Goal: Task Accomplishment & Management: Manage account settings

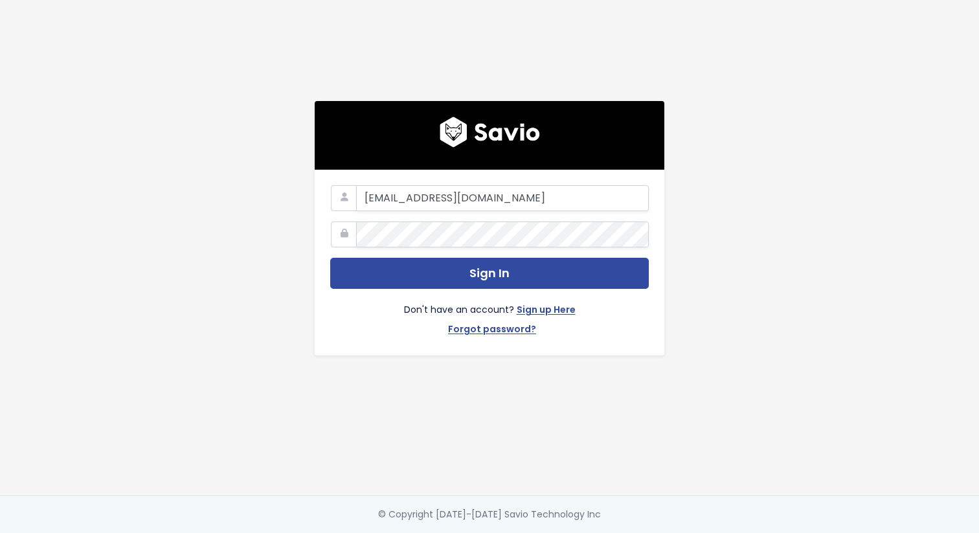
type input "zydrunas@essential-apps.com"
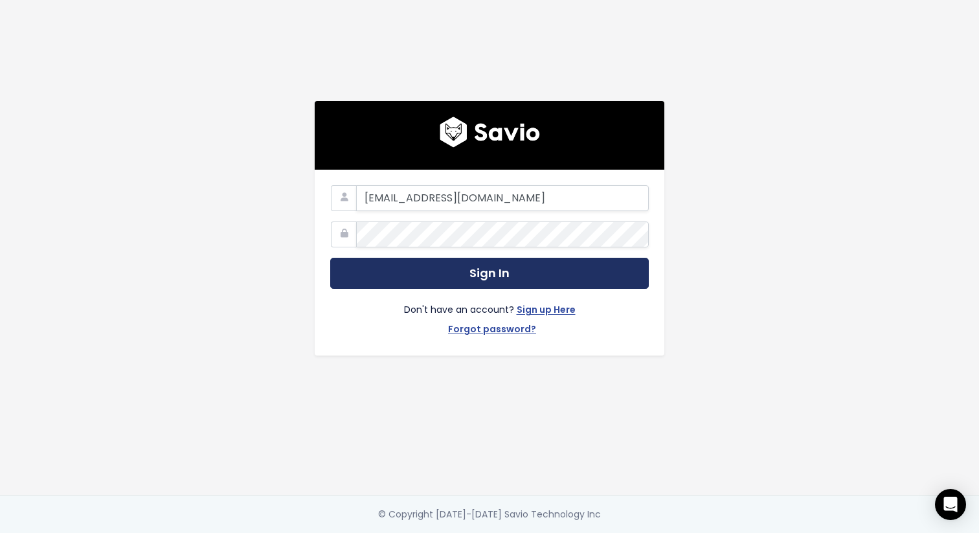
click at [509, 274] on button "Sign In" at bounding box center [489, 274] width 318 height 32
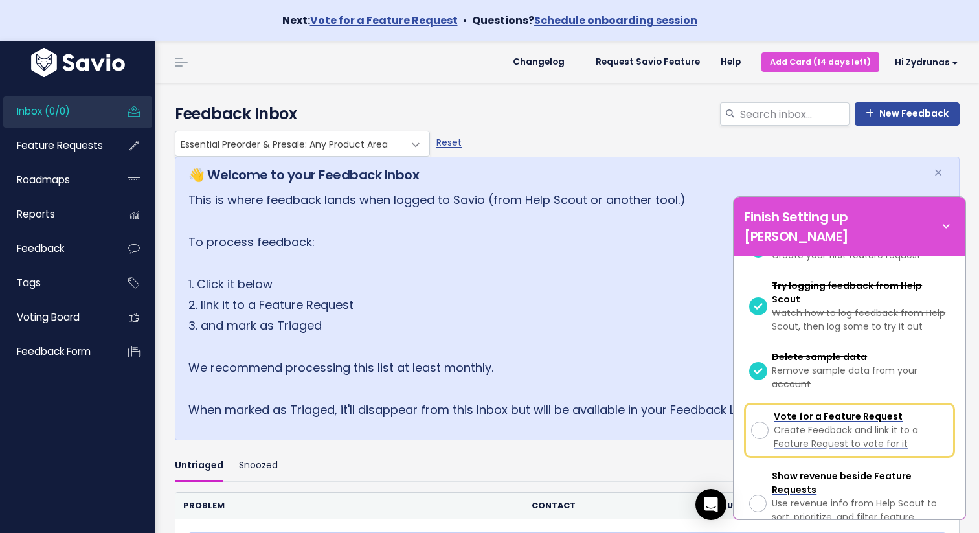
scroll to position [203, 0]
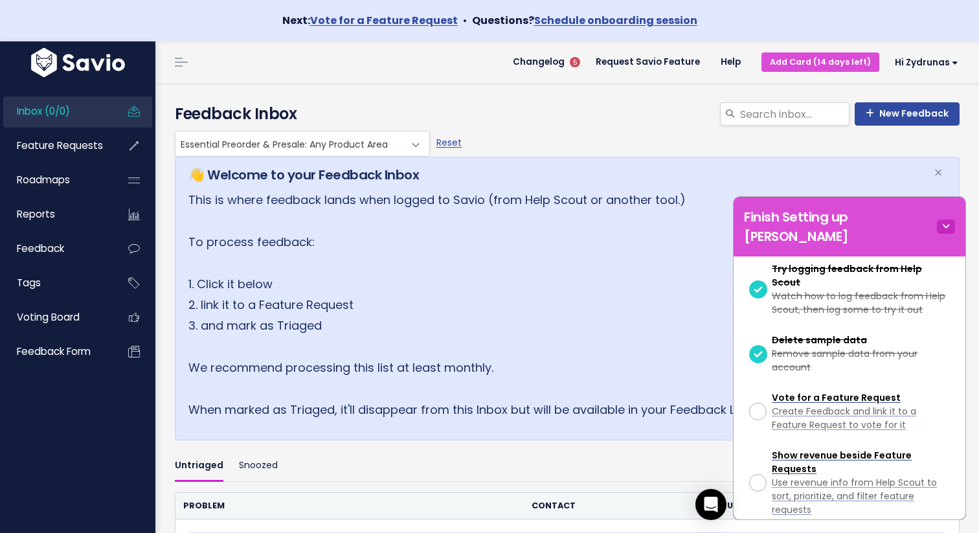
click at [944, 219] on icon at bounding box center [946, 226] width 18 height 14
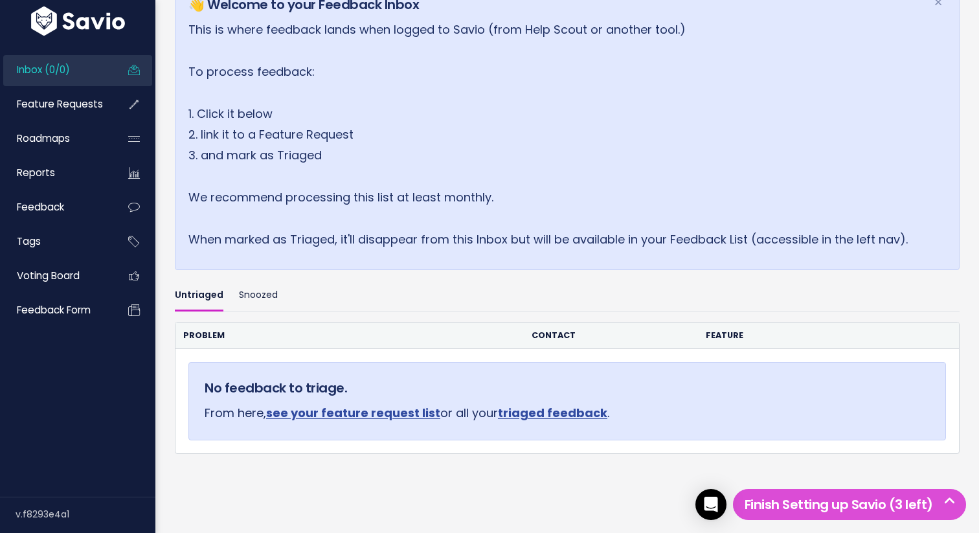
scroll to position [216, 0]
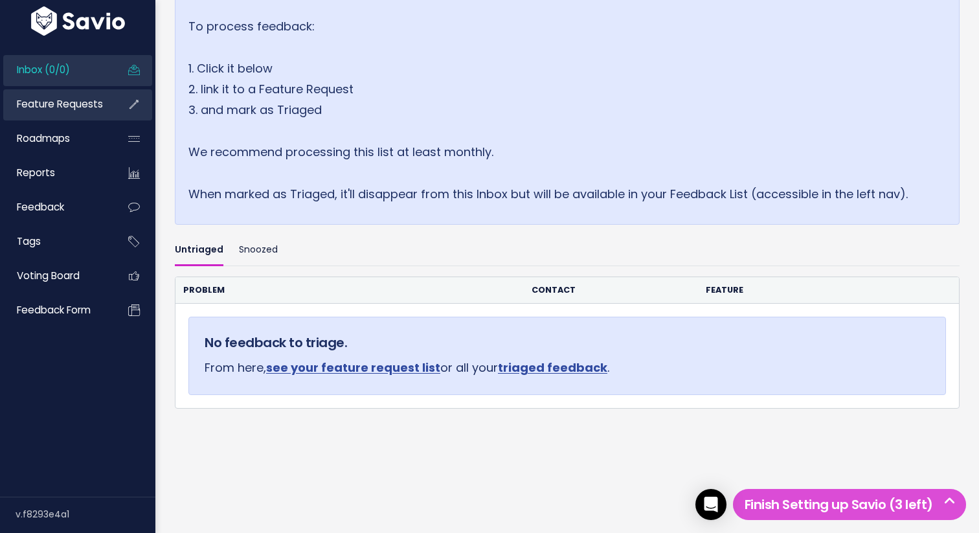
click at [90, 115] on link "Feature Requests" at bounding box center [55, 104] width 104 height 30
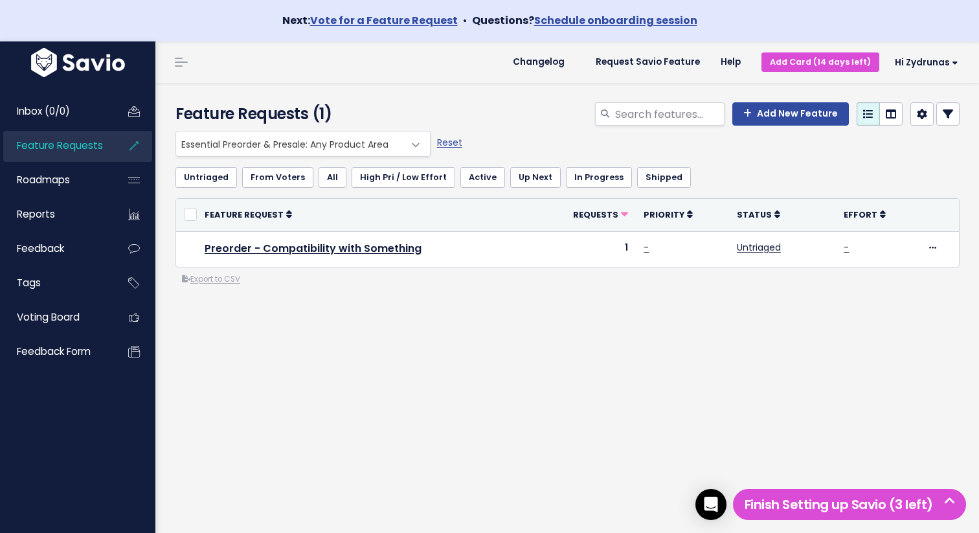
scroll to position [41, 0]
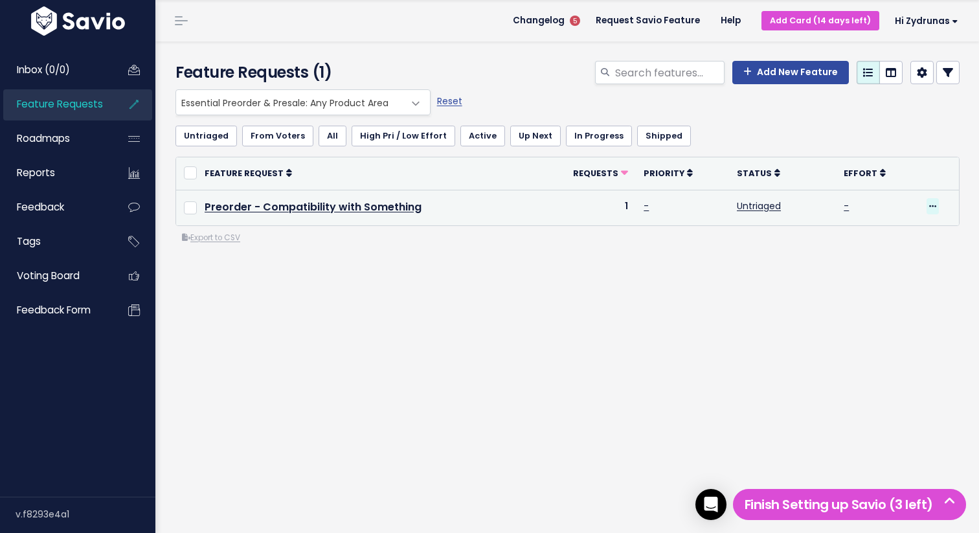
click at [934, 204] on icon at bounding box center [932, 207] width 7 height 8
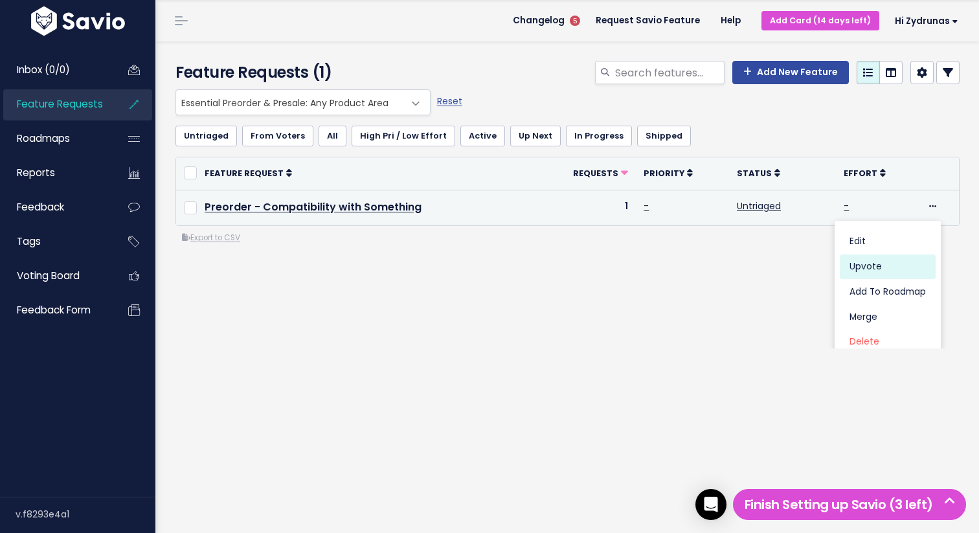
click at [888, 263] on link "Upvote" at bounding box center [887, 266] width 96 height 25
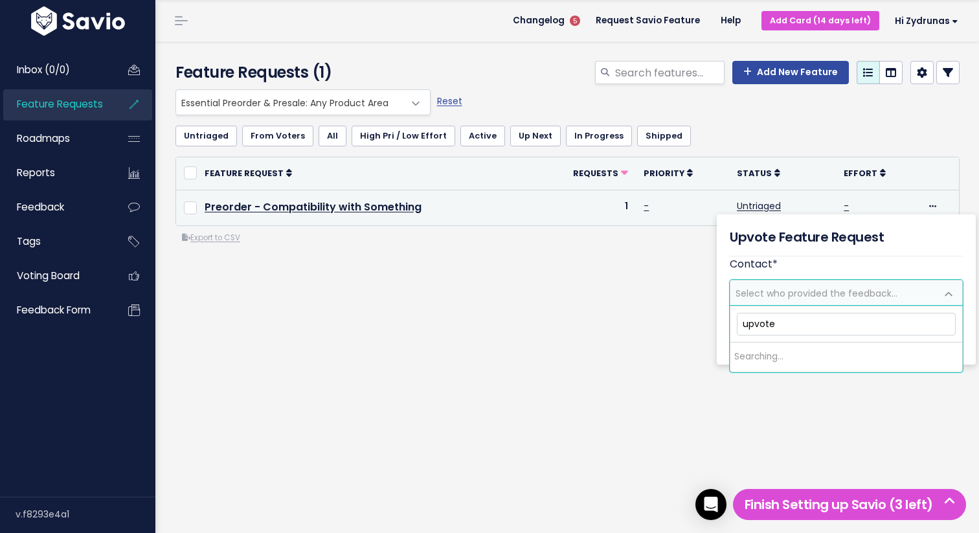
type input "upvoted"
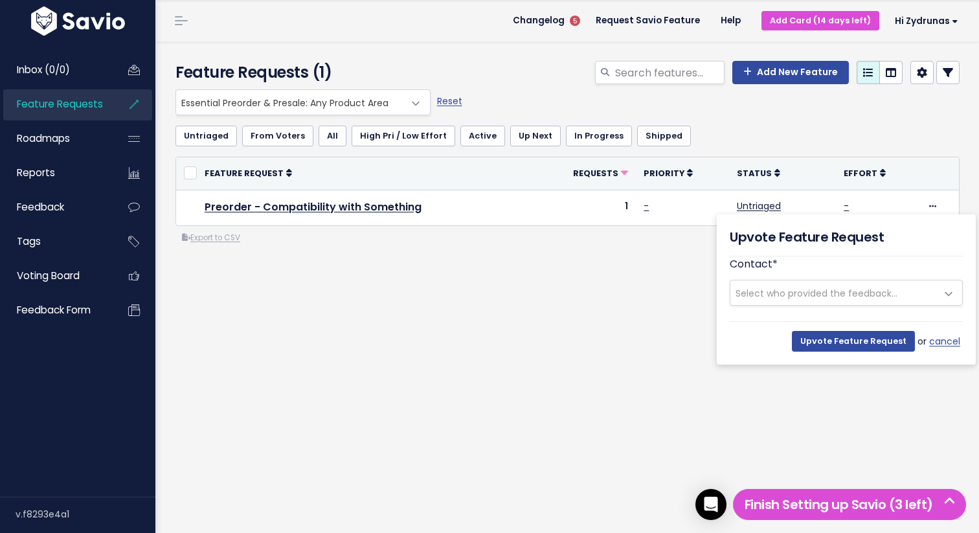
click at [844, 298] on span "Select who provided the feedback..." at bounding box center [816, 293] width 162 height 13
click at [947, 340] on link "cancel" at bounding box center [946, 341] width 34 height 16
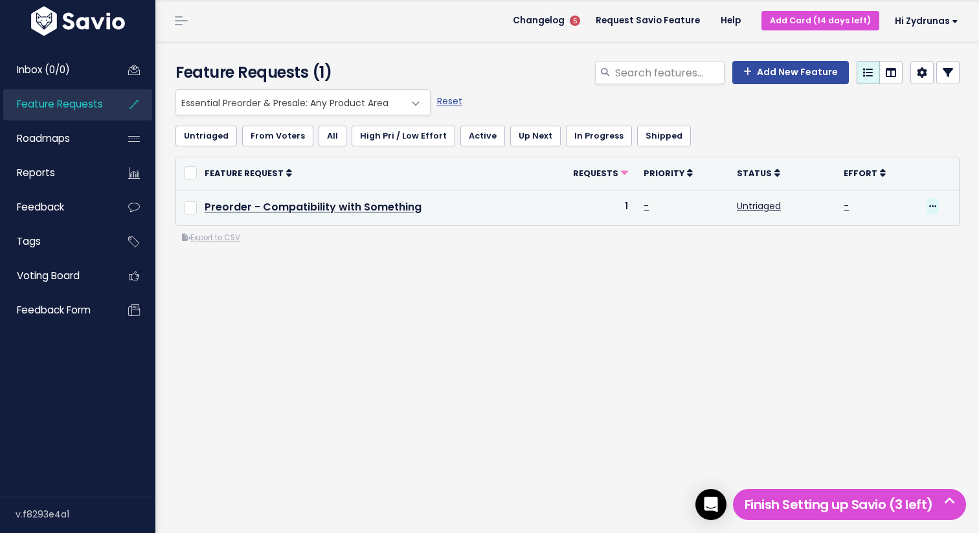
click at [929, 203] on icon at bounding box center [932, 207] width 7 height 8
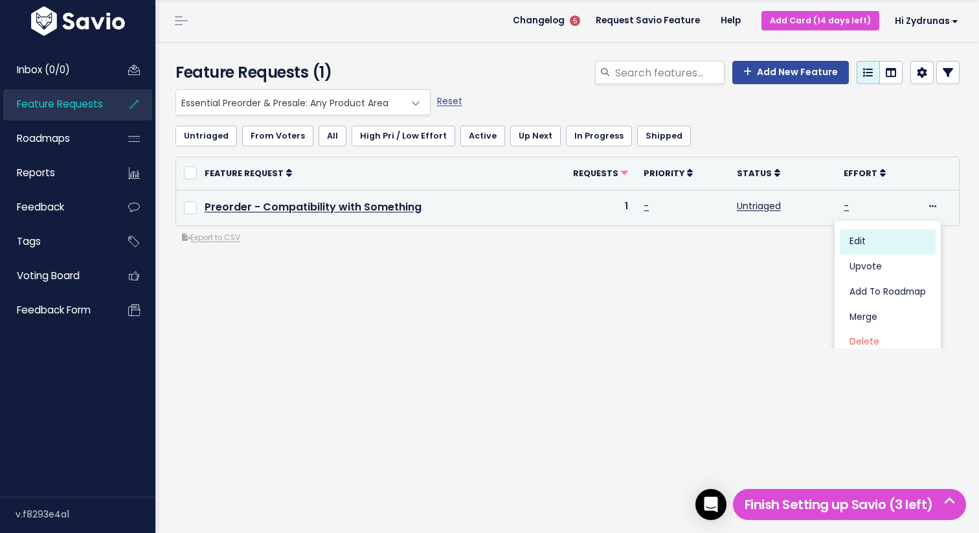
click at [898, 236] on link "Edit" at bounding box center [887, 241] width 96 height 25
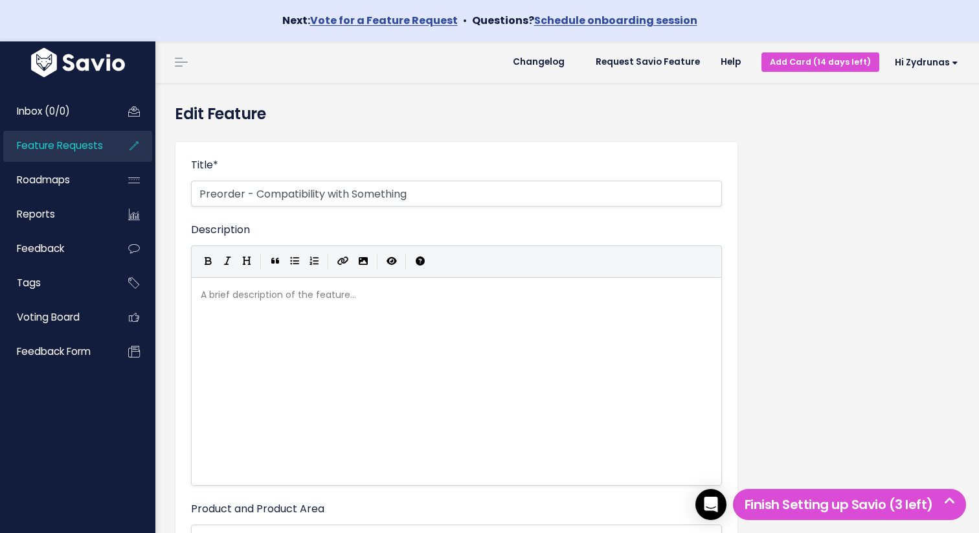
click at [558, 400] on div "A brief description of the feature... xxxxxxxxxx ​" at bounding box center [472, 397] width 549 height 227
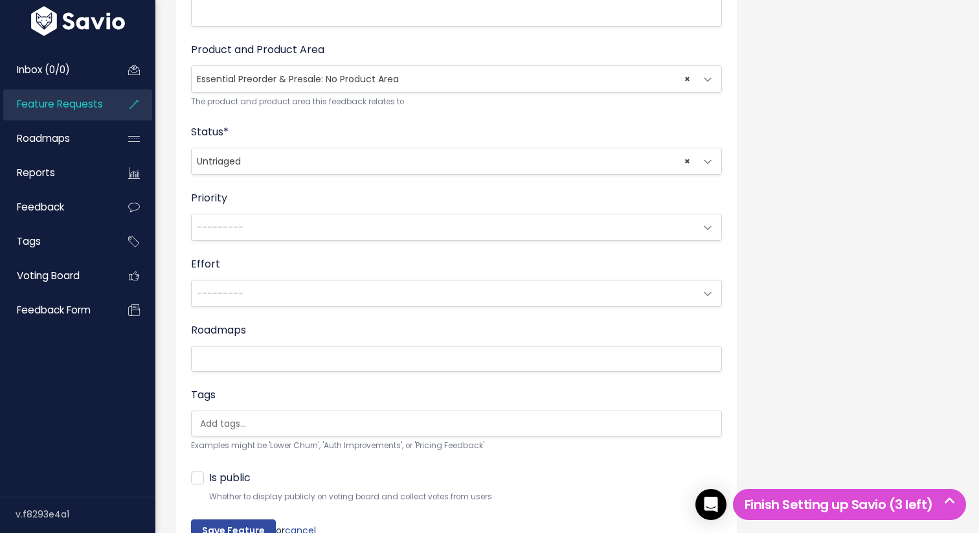
scroll to position [535, 0]
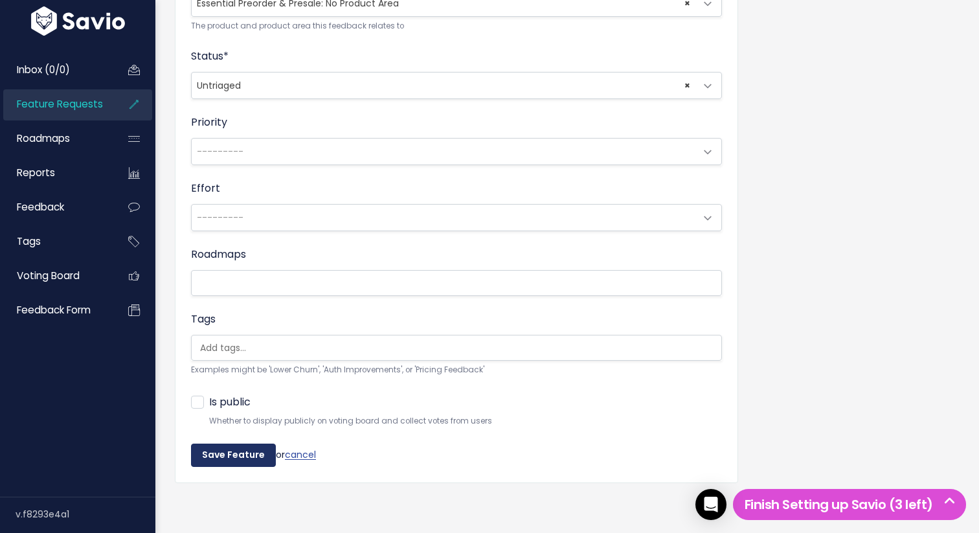
type textarea "this is a description"
click at [252, 456] on input "Save Feature" at bounding box center [233, 454] width 85 height 23
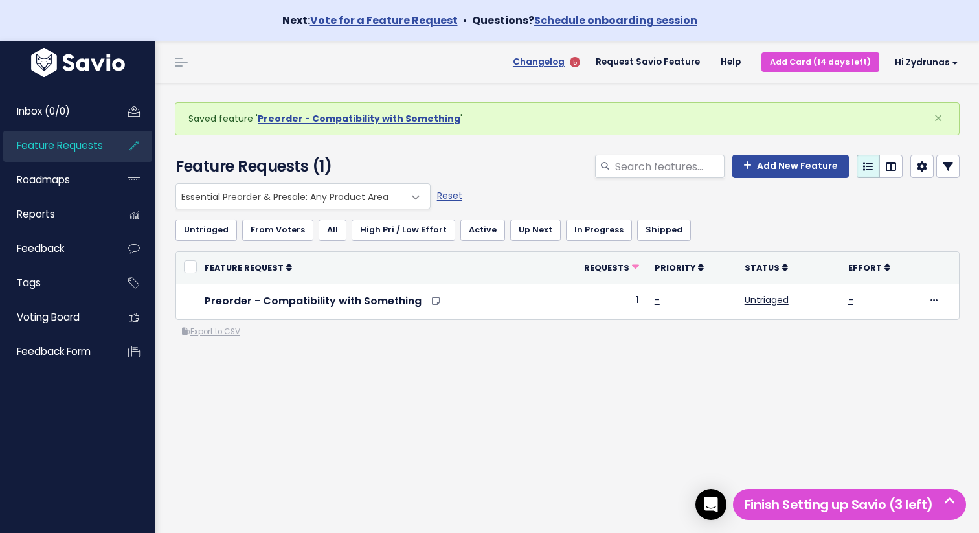
click at [560, 62] on span "Changelog" at bounding box center [539, 62] width 52 height 9
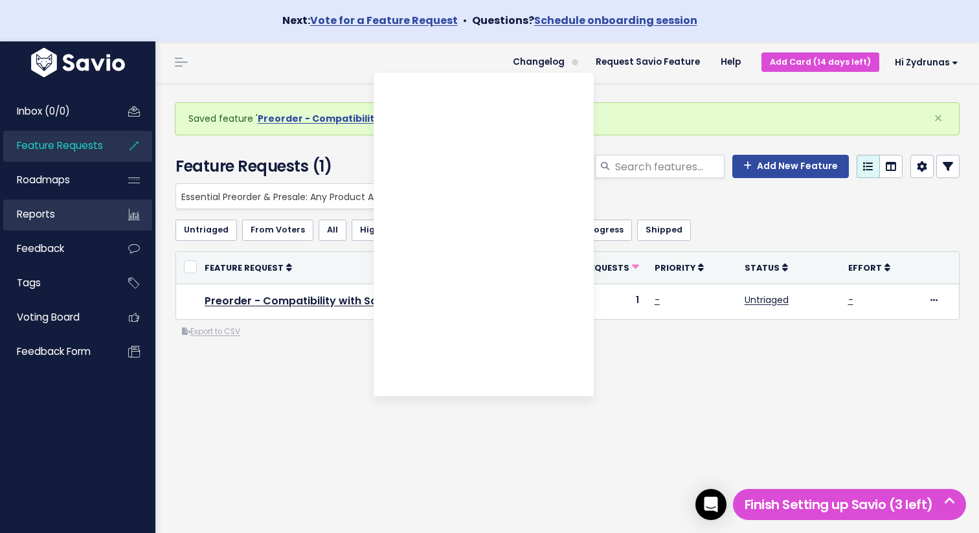
click at [65, 208] on link "Reports" at bounding box center [55, 214] width 104 height 30
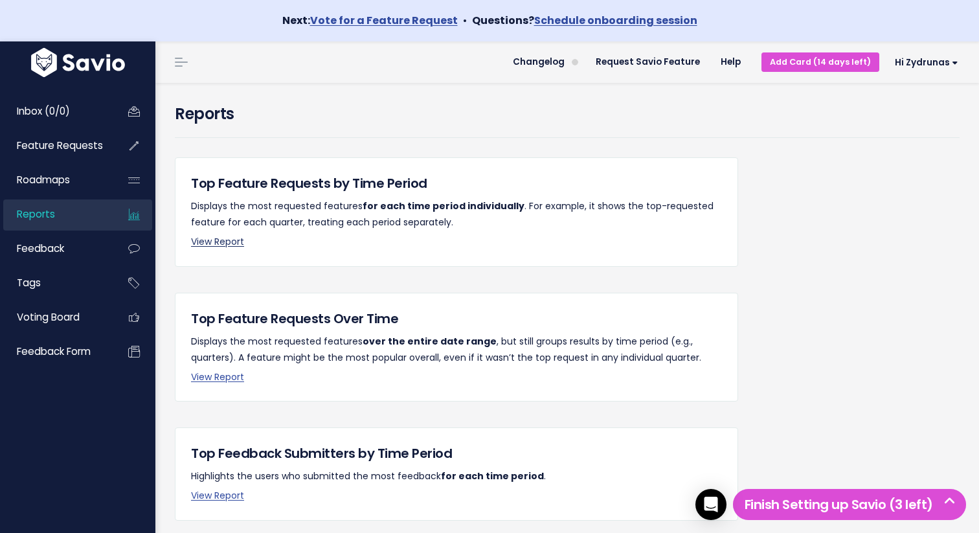
click at [225, 243] on link "View Report" at bounding box center [217, 241] width 53 height 13
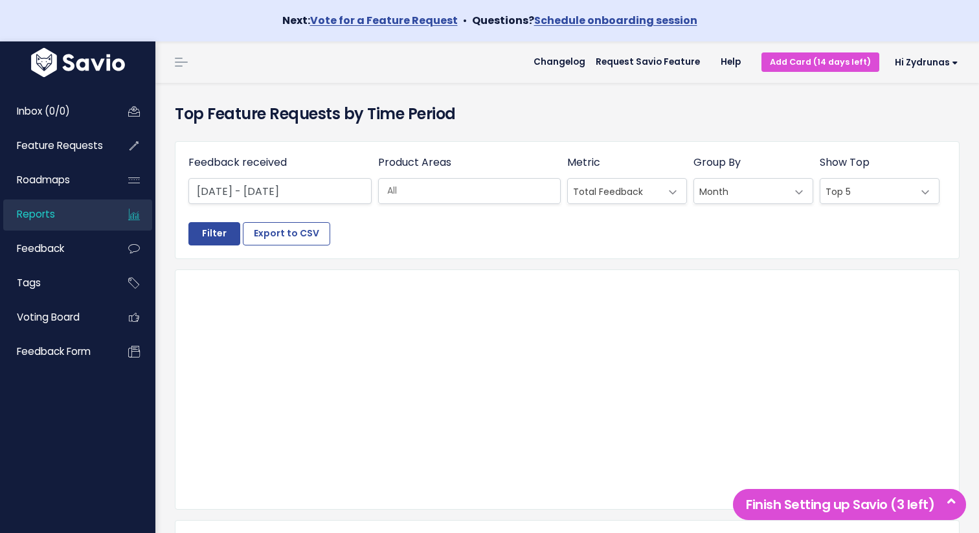
select select
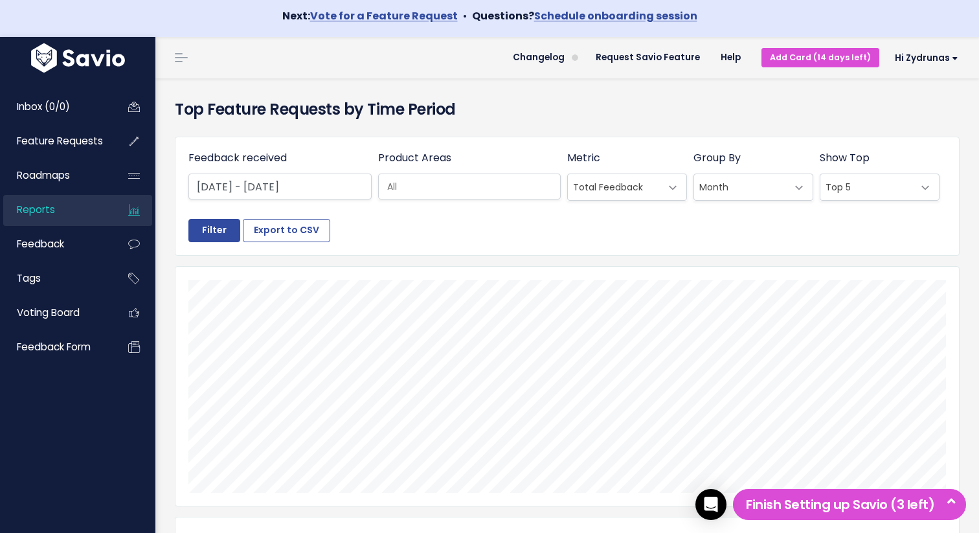
scroll to position [7, 0]
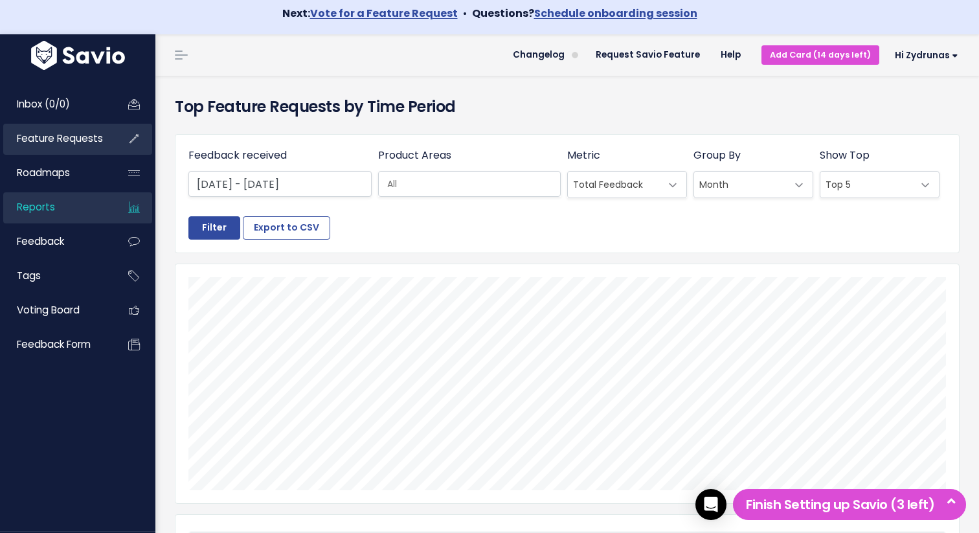
click at [83, 140] on span "Feature Requests" at bounding box center [60, 138] width 86 height 14
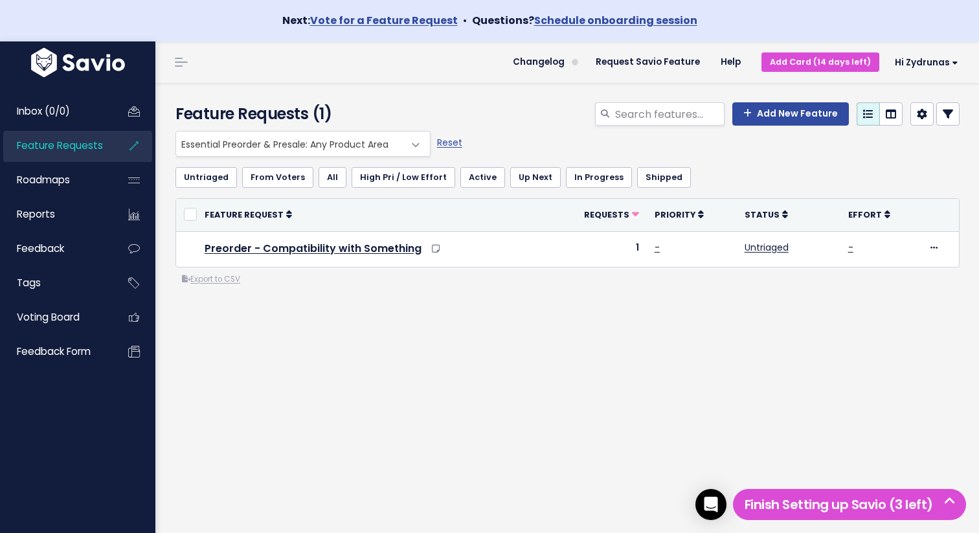
scroll to position [10, 0]
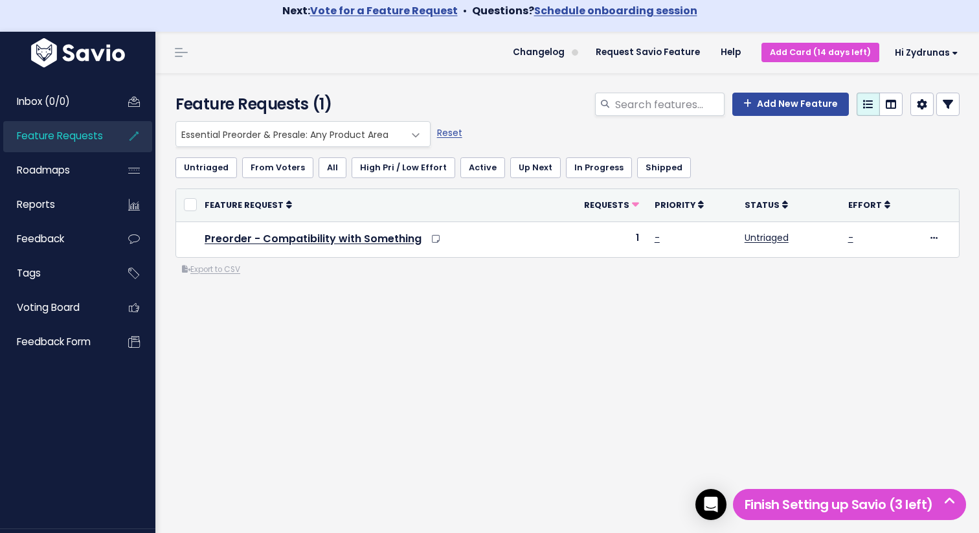
click at [755, 351] on div "Everything Any Product: Any Product Area Any Product: No Product Area No Produc…" at bounding box center [567, 250] width 803 height 259
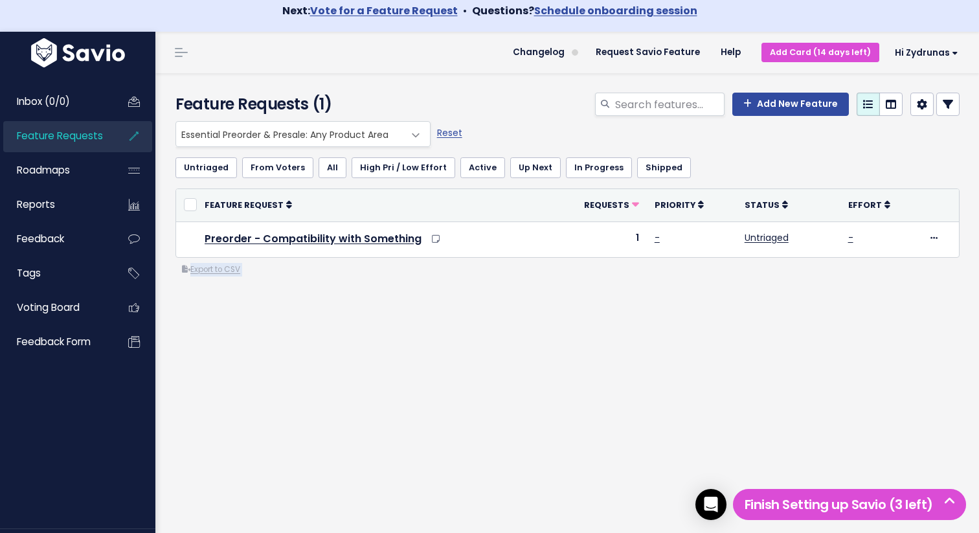
click at [755, 351] on div "Everything Any Product: Any Product Area Any Product: No Product Area No Produc…" at bounding box center [567, 250] width 803 height 259
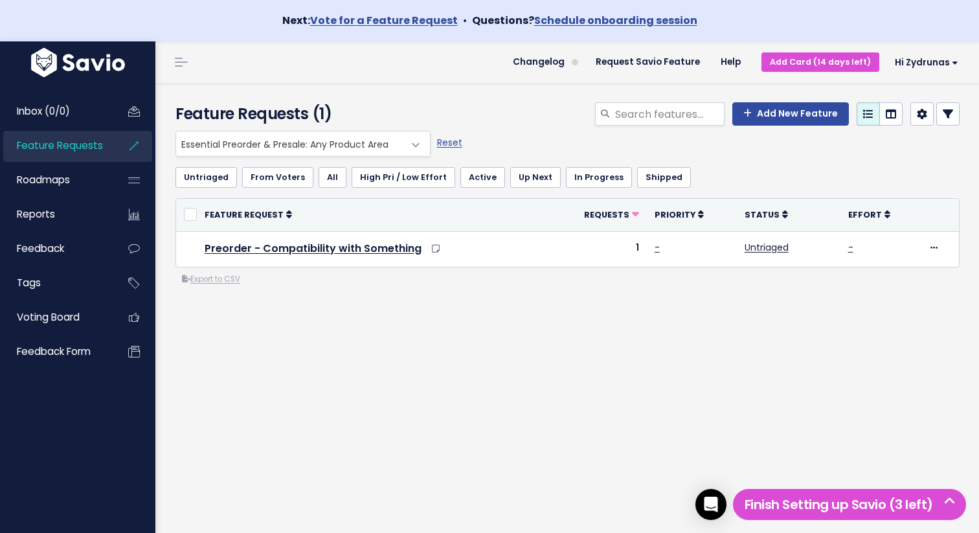
scroll to position [10, 0]
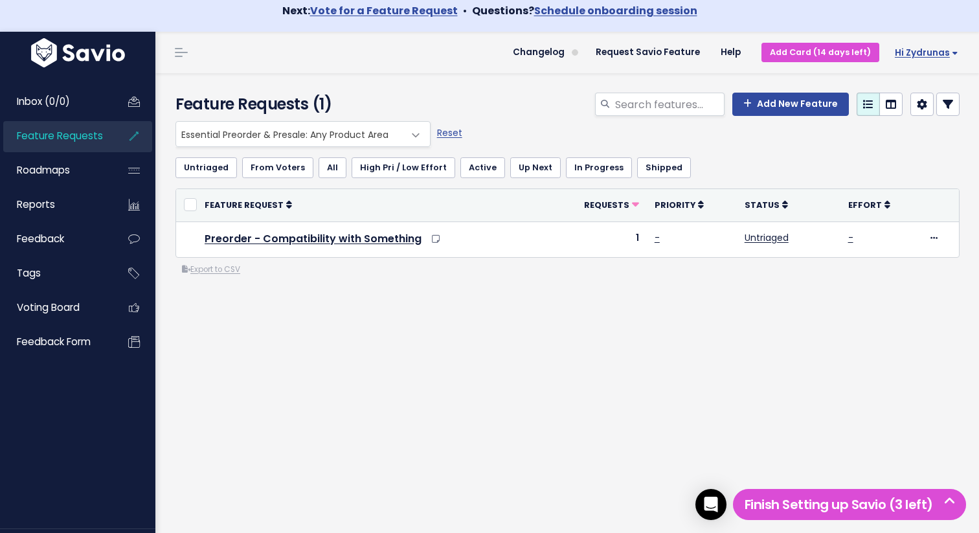
click at [938, 45] on link "Hi Zydrunas" at bounding box center [923, 53] width 89 height 20
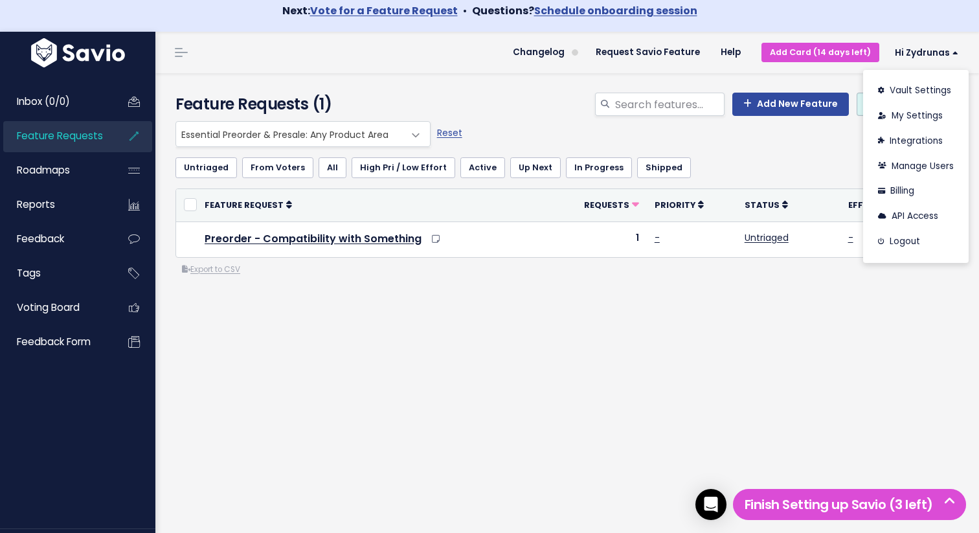
click at [919, 92] on div "Kanban view" at bounding box center [891, 79] width 61 height 25
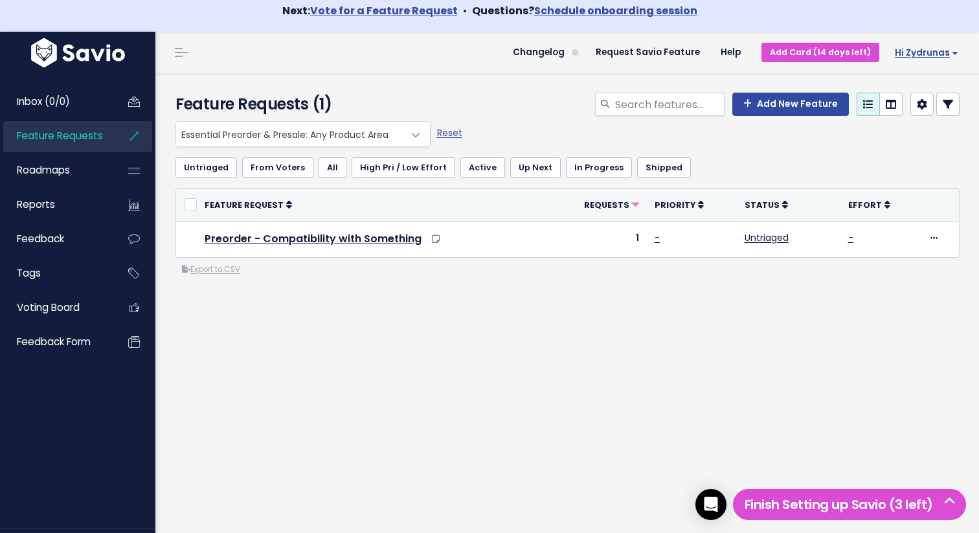
click at [919, 50] on span "Hi Zydrunas" at bounding box center [925, 53] width 63 height 10
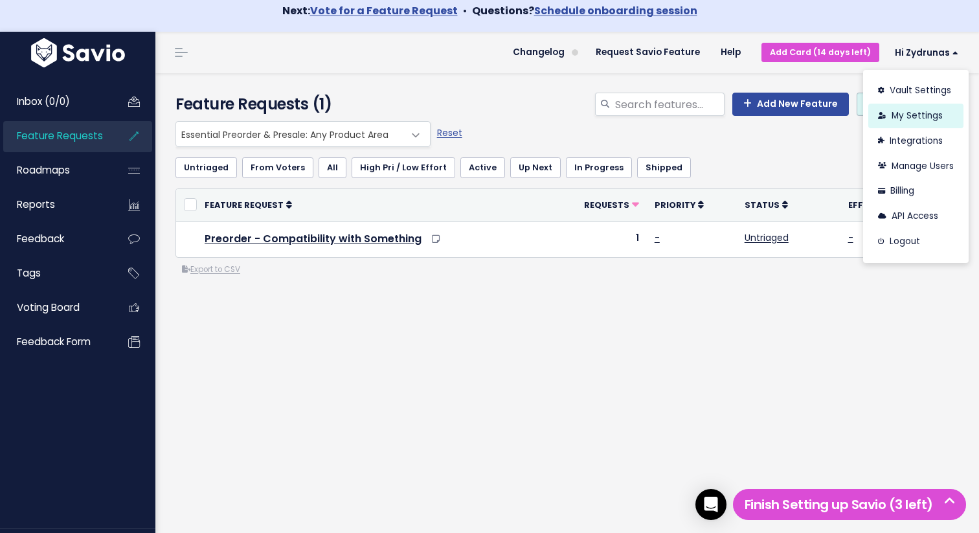
click at [902, 113] on link "My Settings" at bounding box center [915, 116] width 95 height 25
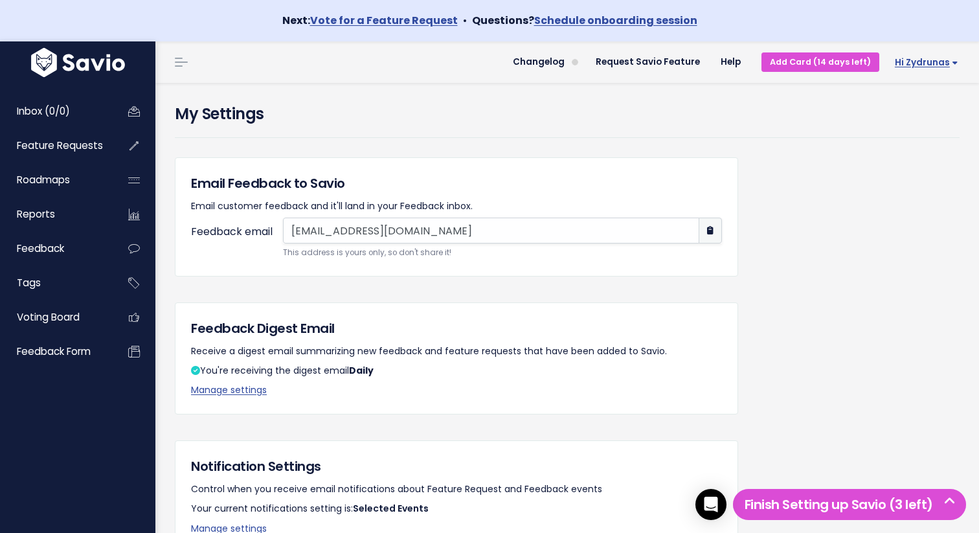
click at [916, 63] on span "Hi Zydrunas" at bounding box center [925, 63] width 63 height 10
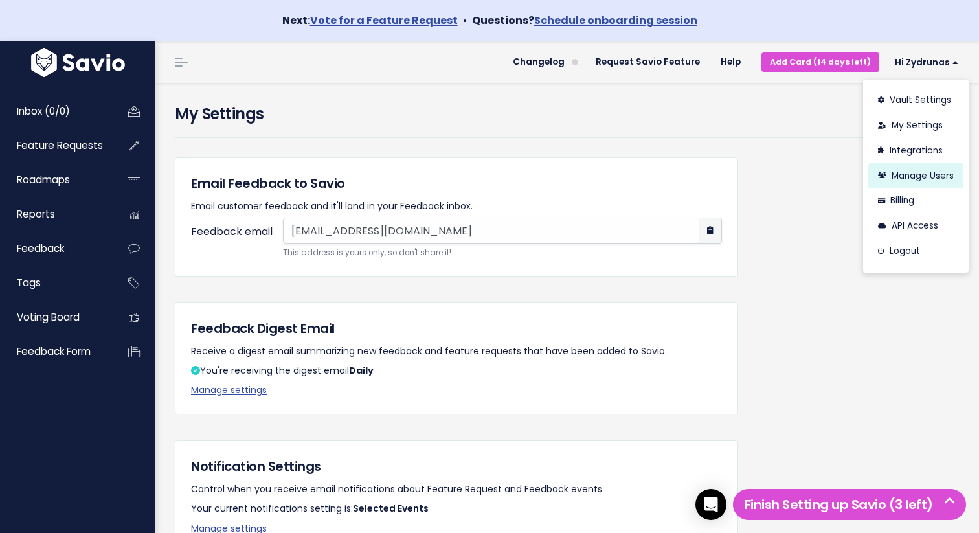
click at [935, 183] on link "Manage Users" at bounding box center [915, 175] width 95 height 25
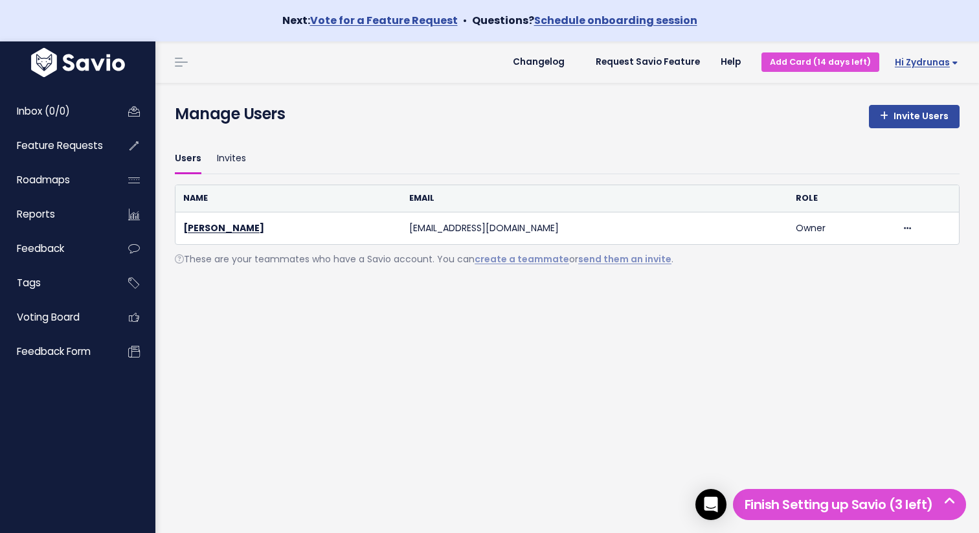
click at [919, 60] on span "Hi Zydrunas" at bounding box center [925, 63] width 63 height 10
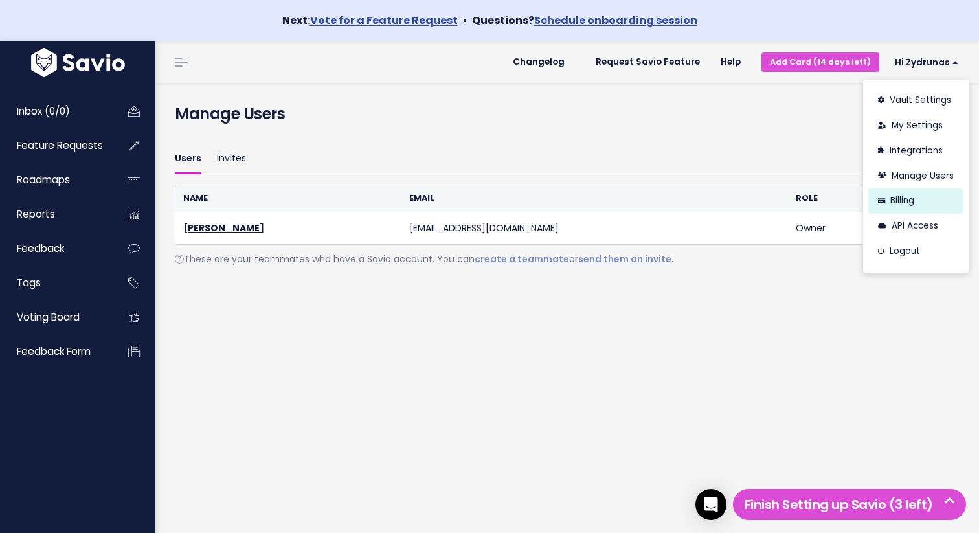
click at [922, 203] on link "Billing" at bounding box center [915, 200] width 95 height 25
